Goal: Information Seeking & Learning: Learn about a topic

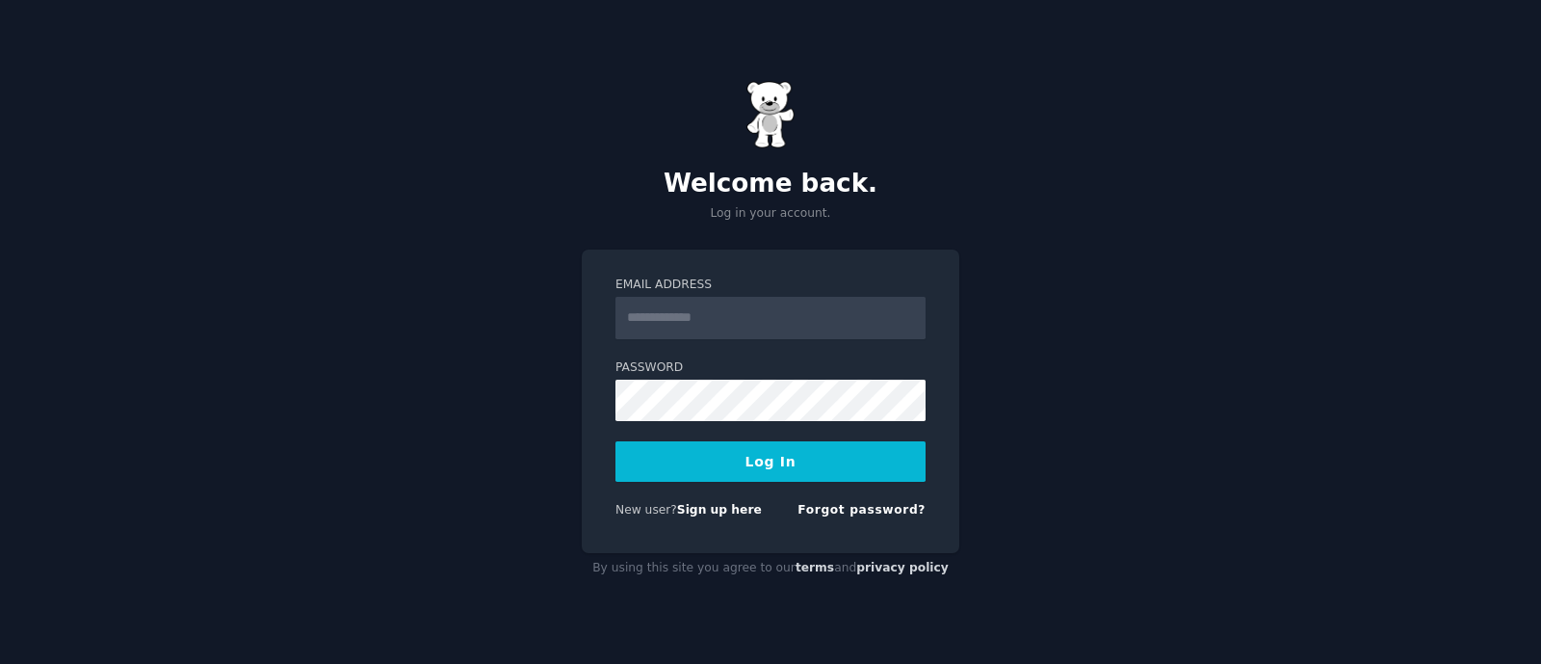
click at [820, 339] on form "Email Address Password Log In New user? Sign up here Forgot password?" at bounding box center [771, 400] width 310 height 249
click at [819, 323] on input "Email Address" at bounding box center [771, 318] width 310 height 42
type input "**********"
click at [754, 474] on button "Log In" at bounding box center [771, 461] width 310 height 40
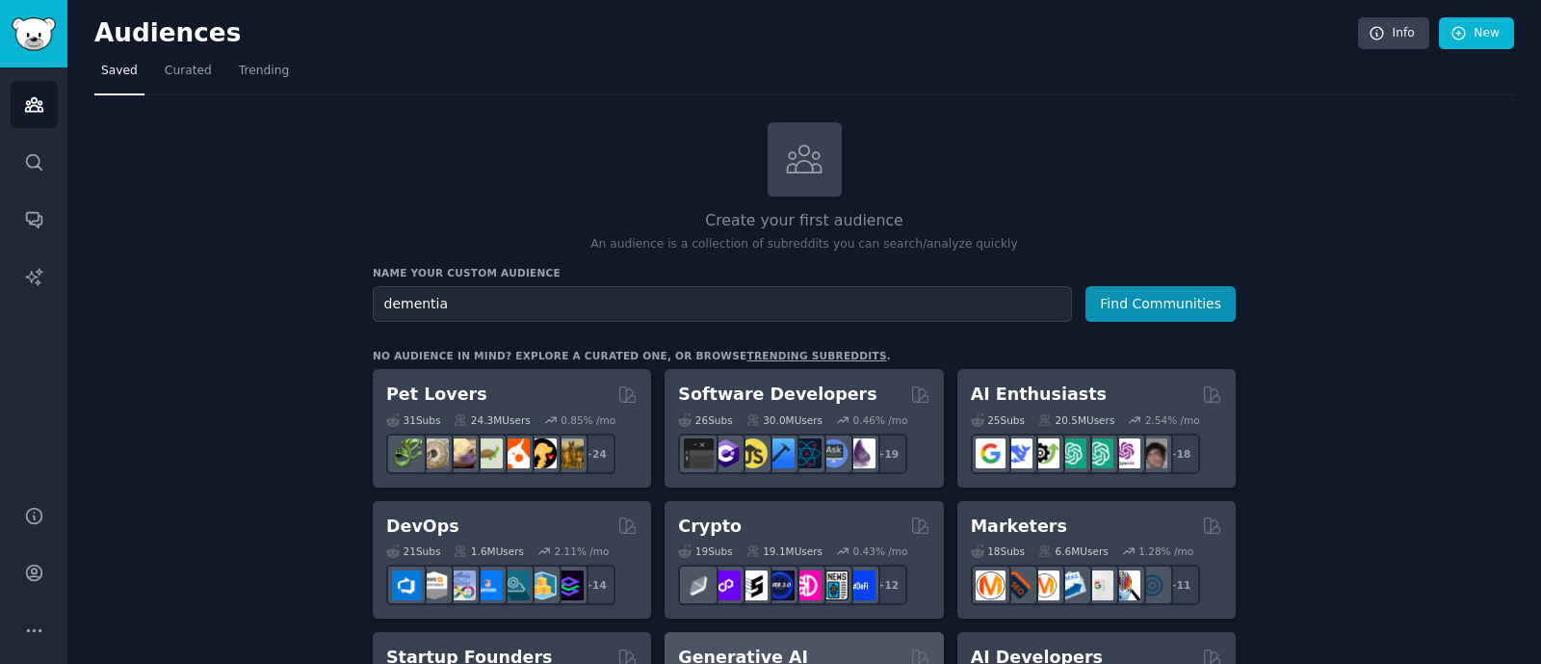
type input "dementia"
click at [1086, 286] on button "Find Communities" at bounding box center [1161, 304] width 150 height 36
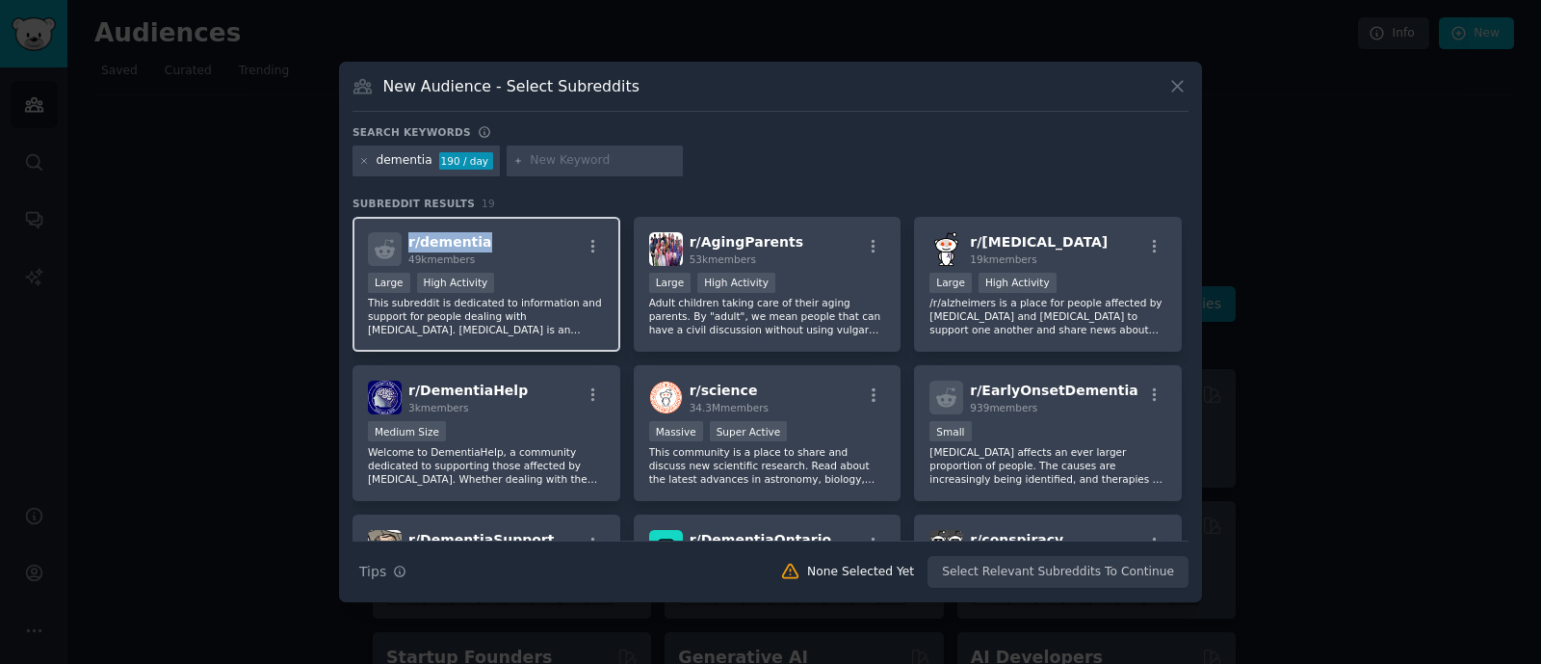
drag, startPoint x: 489, startPoint y: 245, endPoint x: 407, endPoint y: 238, distance: 83.1
click at [407, 238] on div "r/ dementia 49k members" at bounding box center [486, 249] width 237 height 34
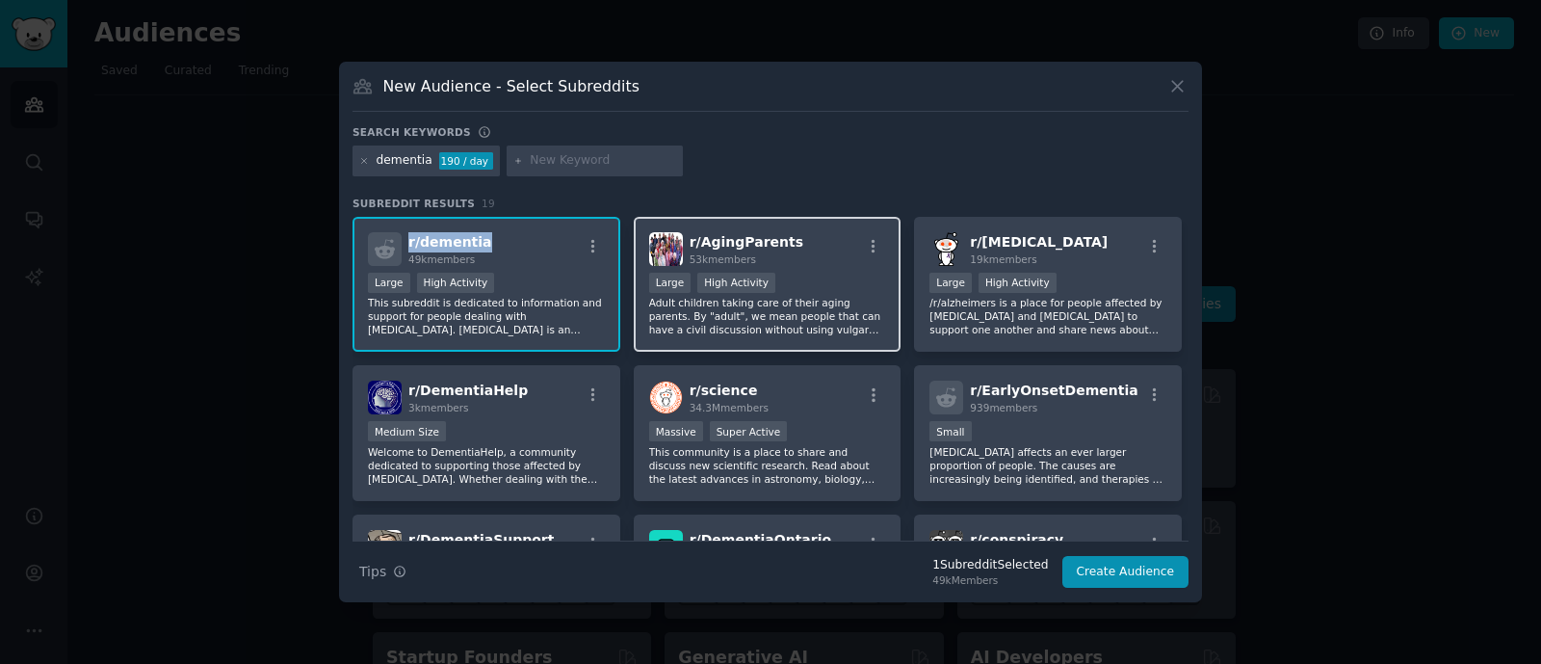
copy span "r/ dementia"
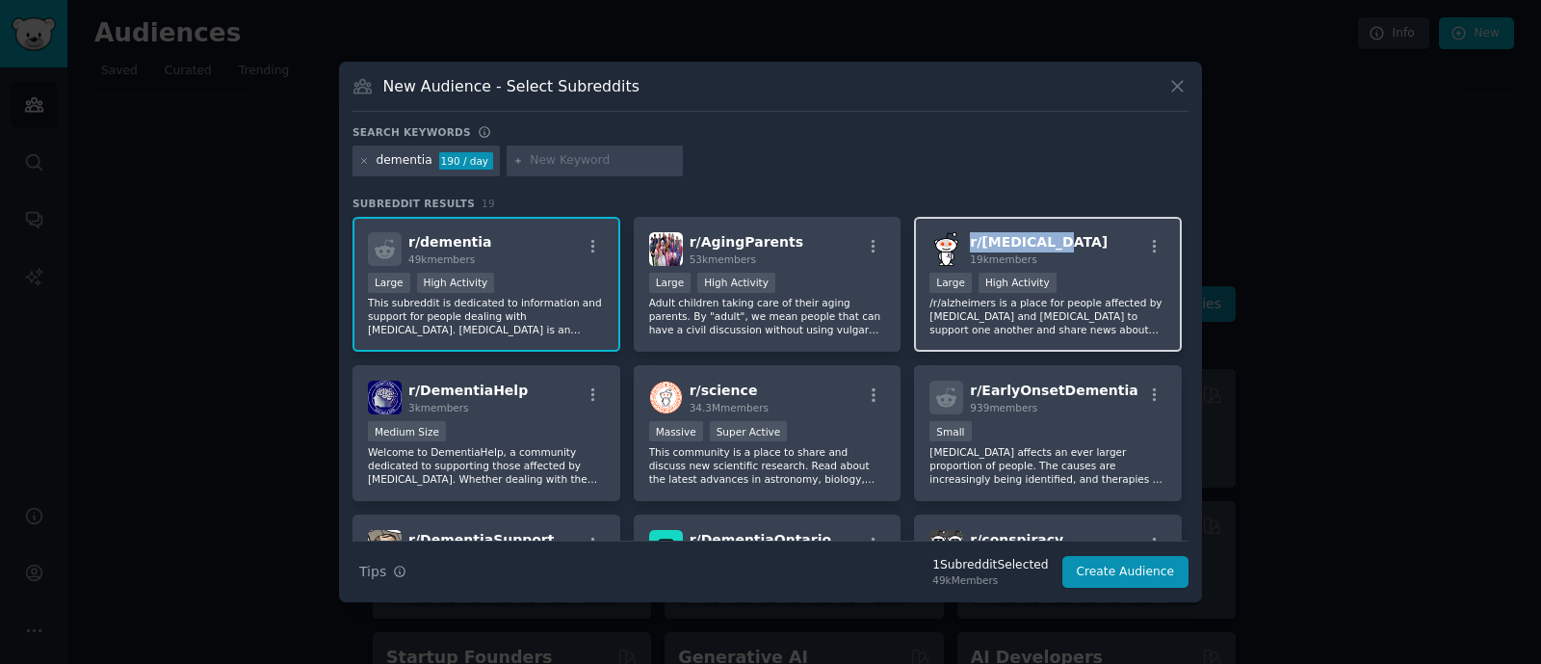
drag, startPoint x: 1061, startPoint y: 248, endPoint x: 968, endPoint y: 244, distance: 92.6
click at [968, 244] on div "r/ Alzheimers 19k members" at bounding box center [1048, 249] width 237 height 34
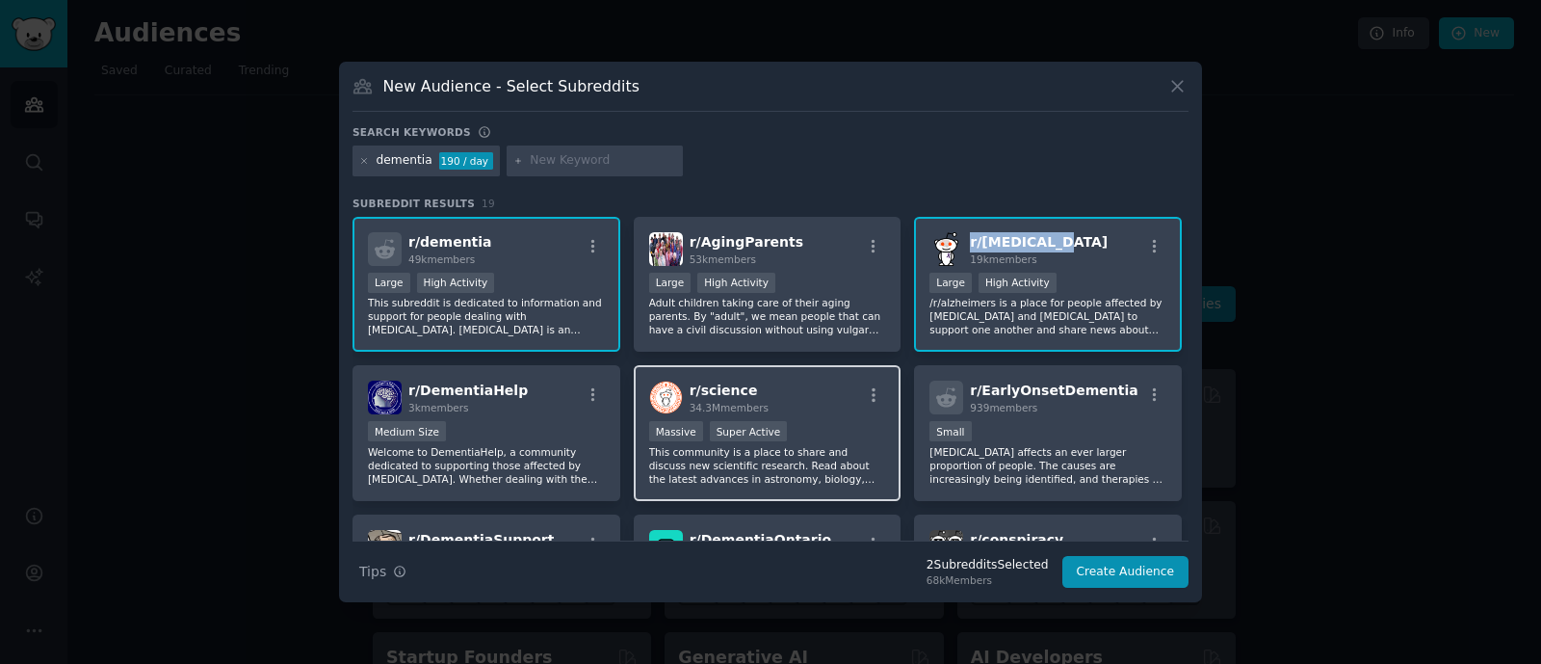
copy span "r/ Alzheimers"
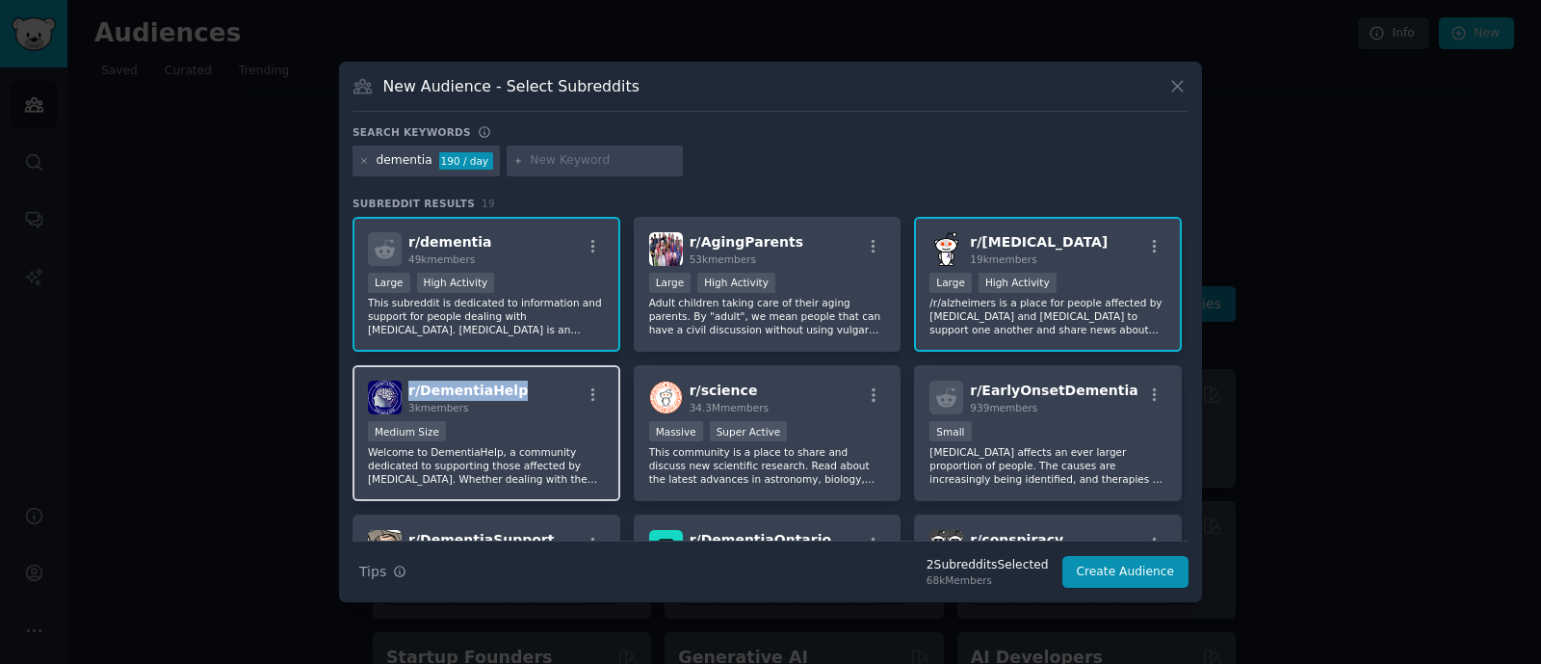
drag, startPoint x: 509, startPoint y: 387, endPoint x: 409, endPoint y: 392, distance: 99.3
click at [409, 392] on div "r/ DementiaHelp 3k members" at bounding box center [486, 398] width 237 height 34
copy span "r/ DementiaHelp"
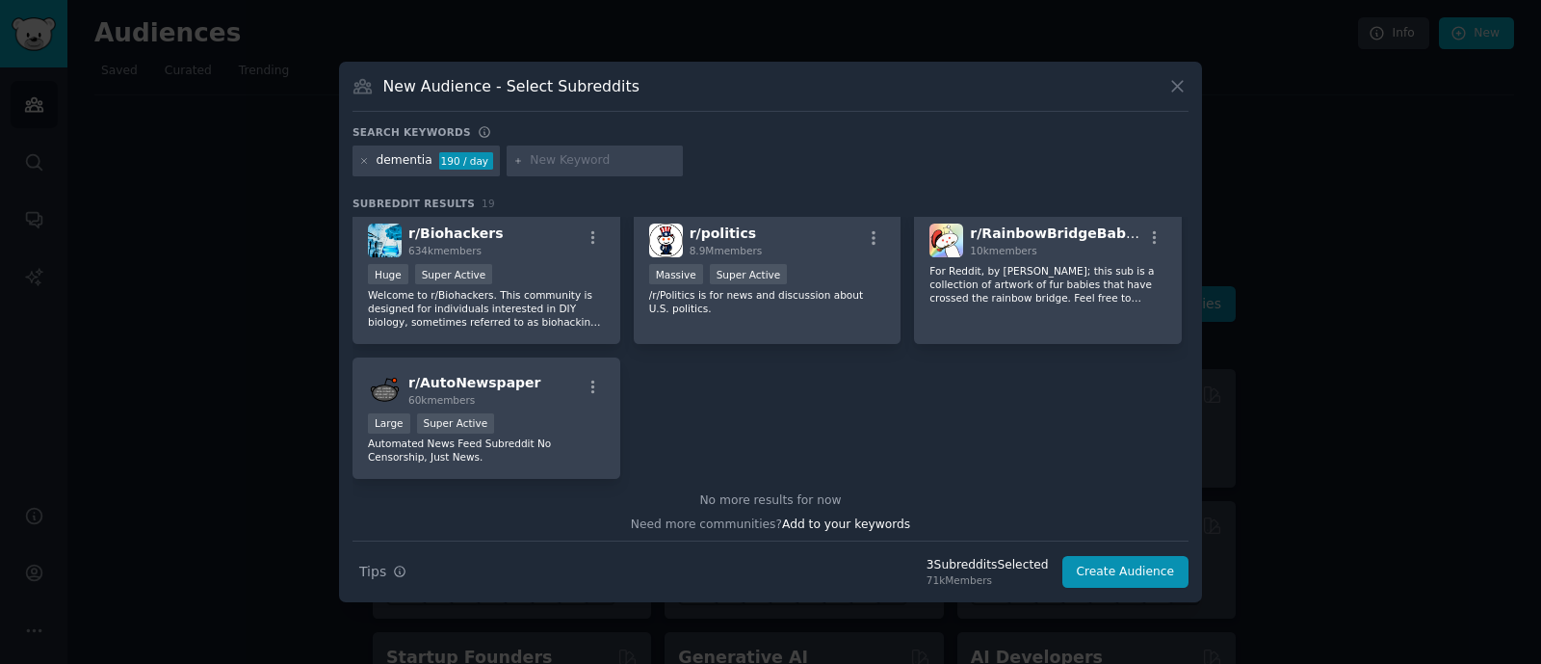
scroll to position [740, 0]
click at [368, 162] on icon at bounding box center [364, 161] width 11 height 11
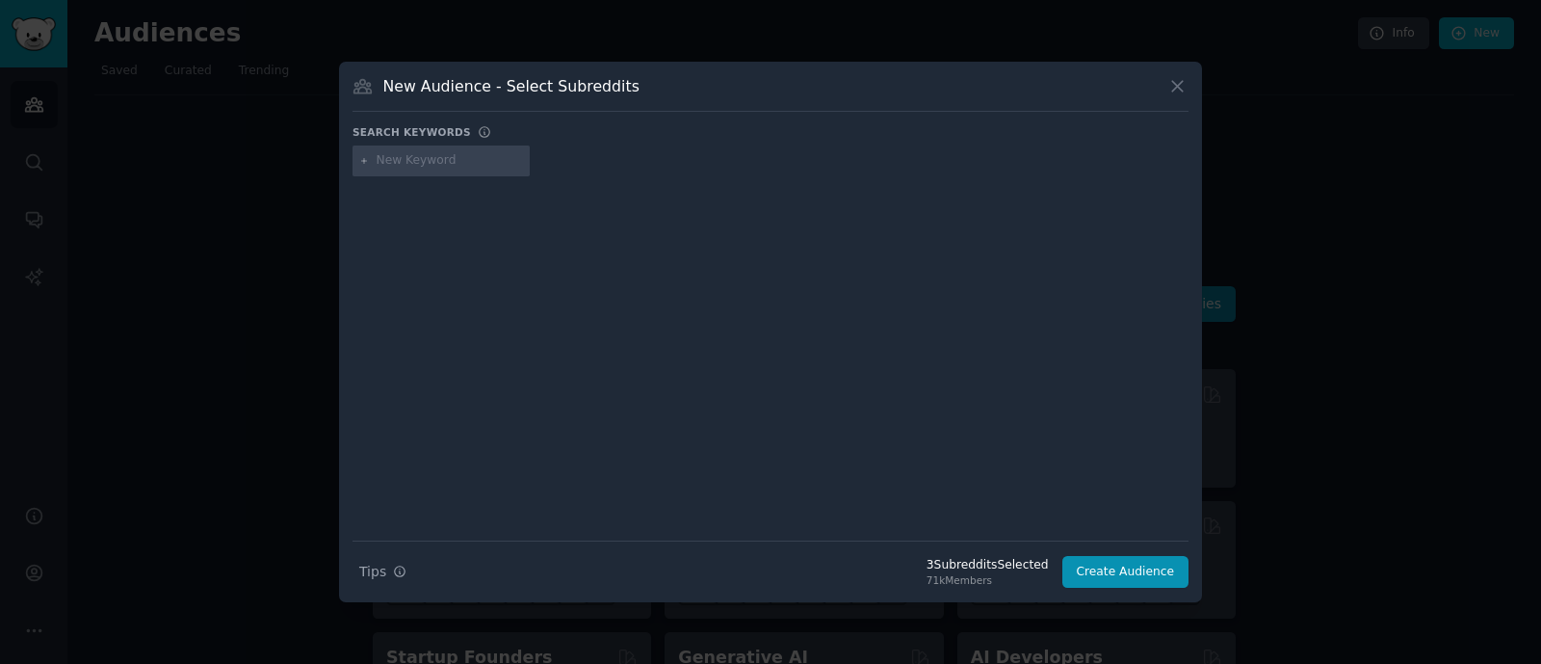
click at [390, 160] on input "text" at bounding box center [450, 160] width 146 height 17
paste input "Alzheimer's"
type input "Alzheimer"
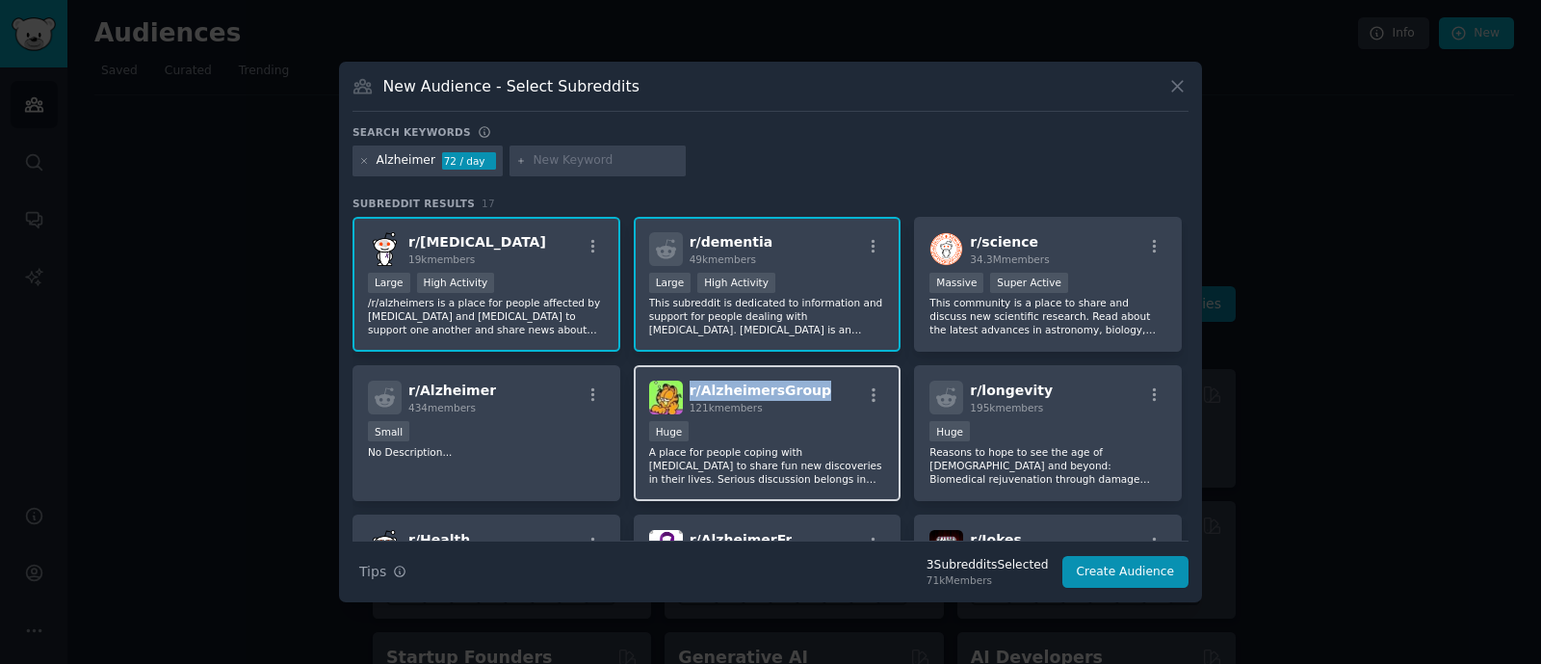
drag, startPoint x: 813, startPoint y: 384, endPoint x: 689, endPoint y: 391, distance: 124.4
click at [689, 391] on div "r/ AlzheimersGroup 121k members" at bounding box center [767, 398] width 237 height 34
copy span "r/ AlzheimersGroup"
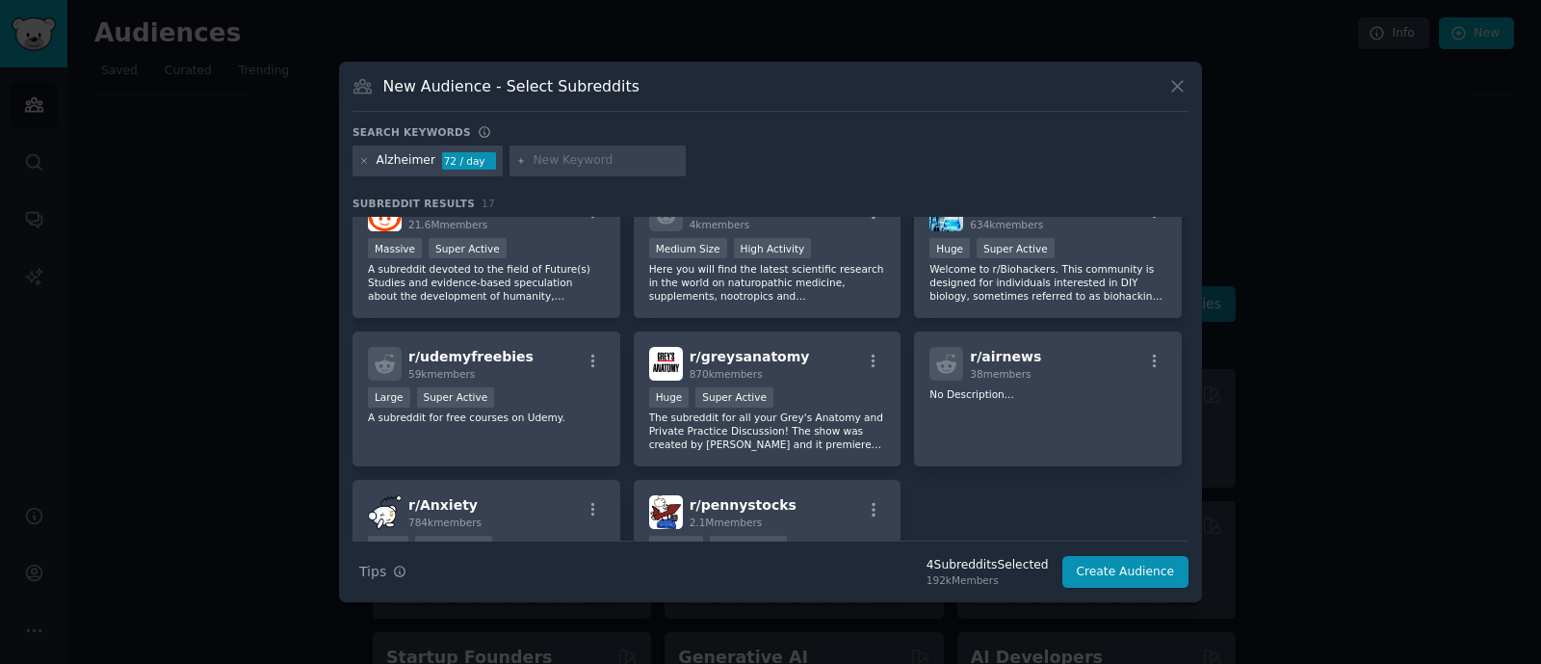
scroll to position [602, 0]
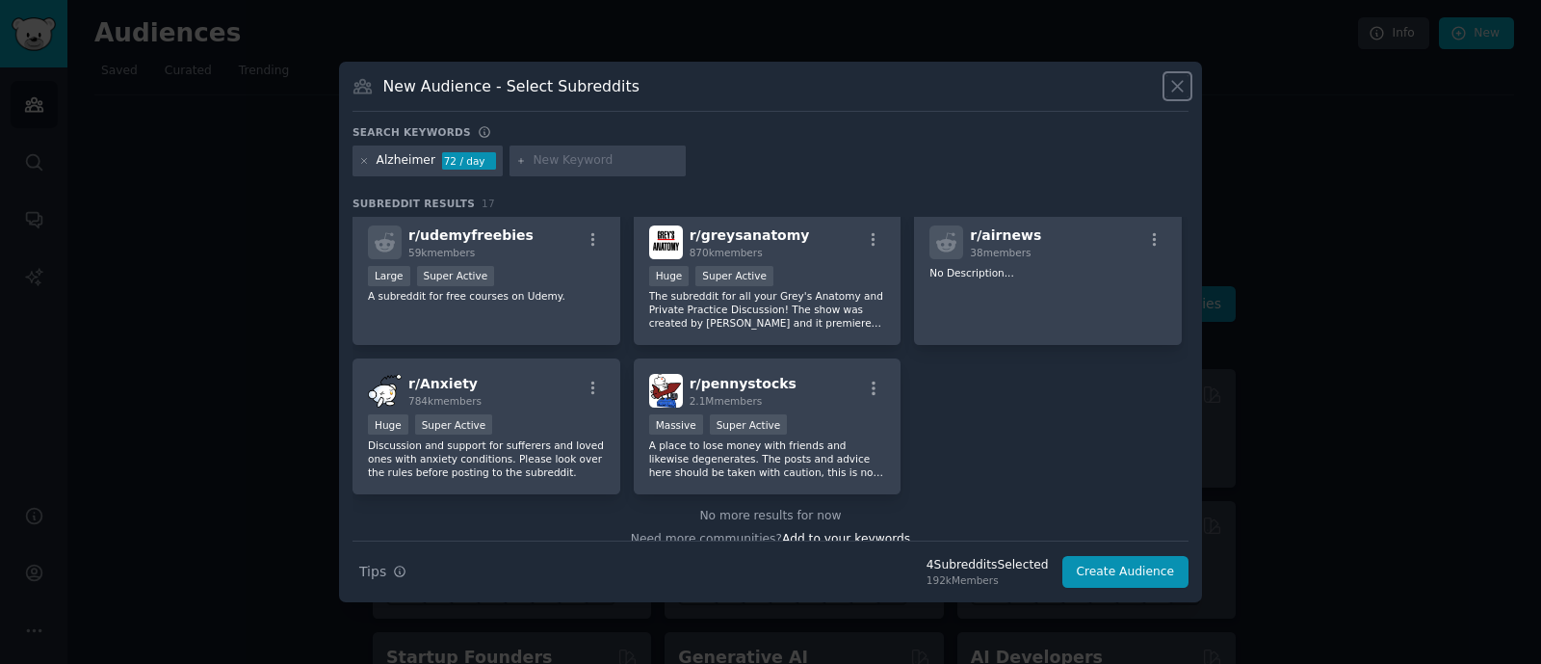
click at [1171, 94] on icon at bounding box center [1178, 86] width 20 height 20
